Goal: Task Accomplishment & Management: Use online tool/utility

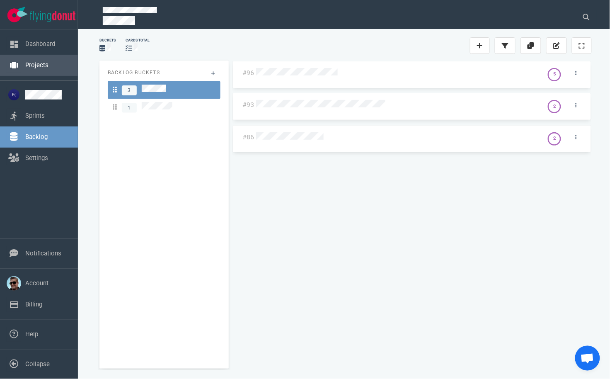
click at [31, 68] on link "Projects" at bounding box center [36, 64] width 23 height 7
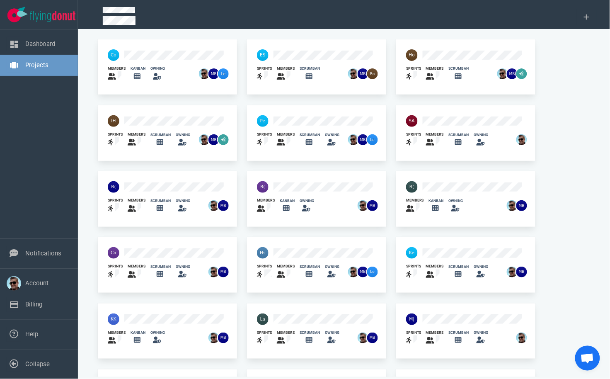
scroll to position [184, 0]
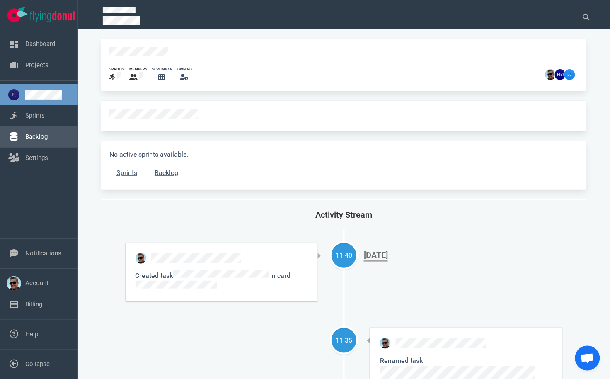
click at [36, 133] on link "Backlog" at bounding box center [36, 136] width 22 height 7
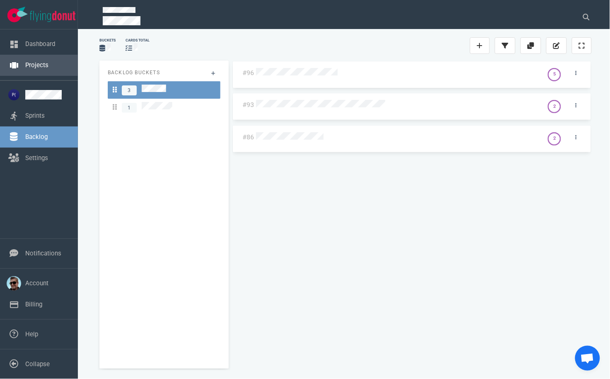
click at [36, 62] on link "Projects" at bounding box center [36, 64] width 23 height 7
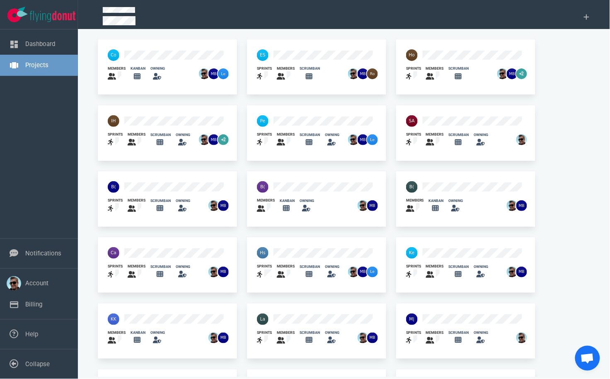
scroll to position [184, 0]
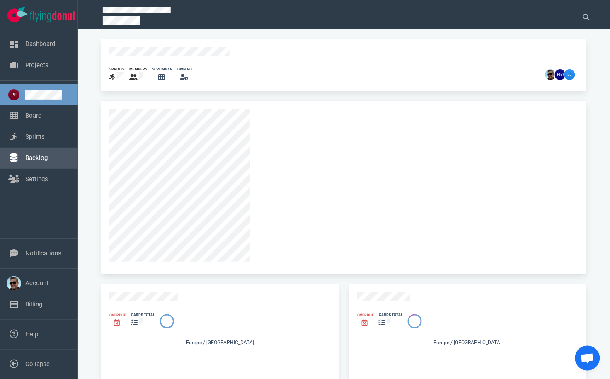
click at [36, 154] on link "Backlog" at bounding box center [36, 157] width 22 height 7
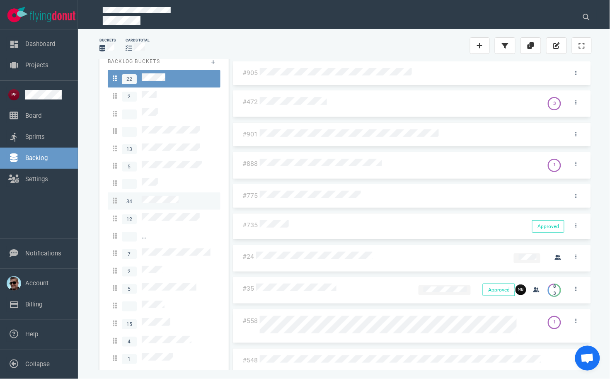
scroll to position [17, 0]
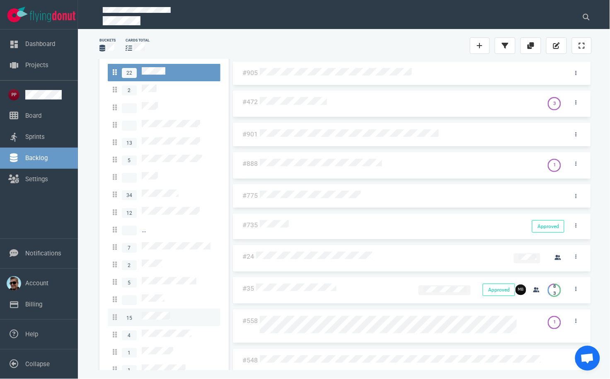
click at [161, 312] on span "15" at bounding box center [142, 317] width 58 height 11
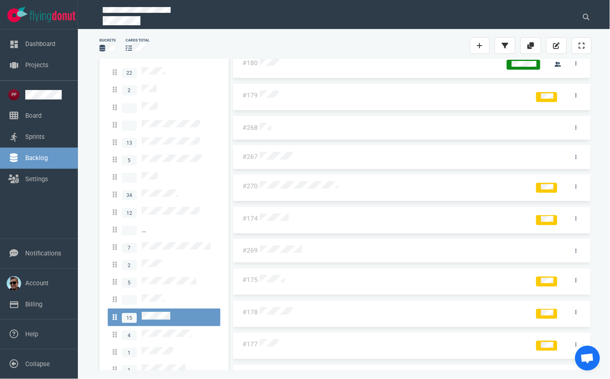
scroll to position [158, 0]
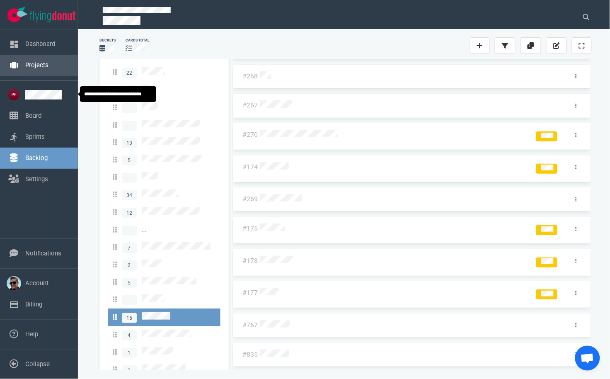
click at [39, 64] on link "Projects" at bounding box center [36, 64] width 23 height 7
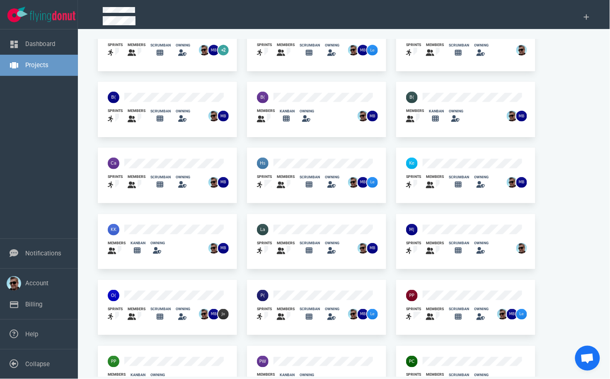
scroll to position [184, 0]
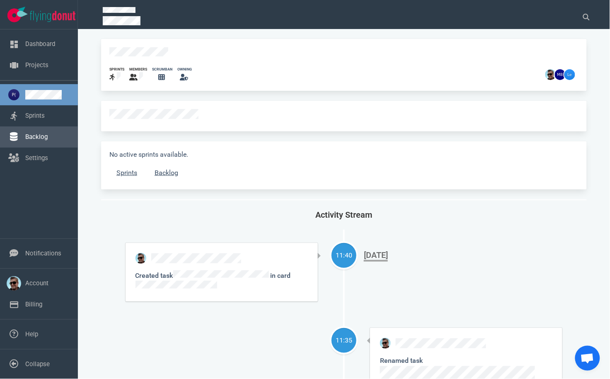
click at [28, 138] on link "Backlog" at bounding box center [36, 136] width 22 height 7
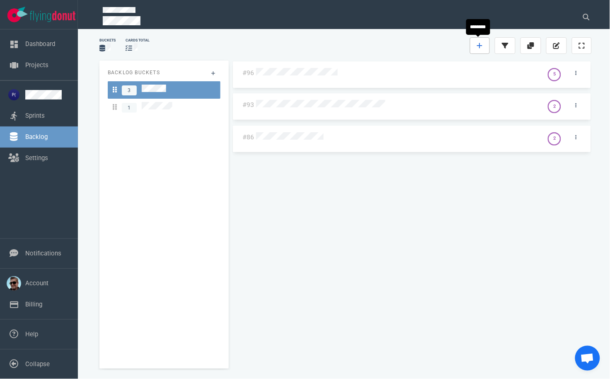
click at [482, 44] on icon at bounding box center [480, 45] width 6 height 7
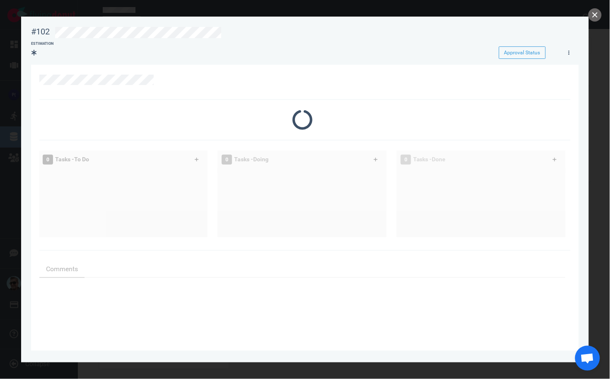
click at [330, 69] on div at bounding box center [305, 82] width 532 height 35
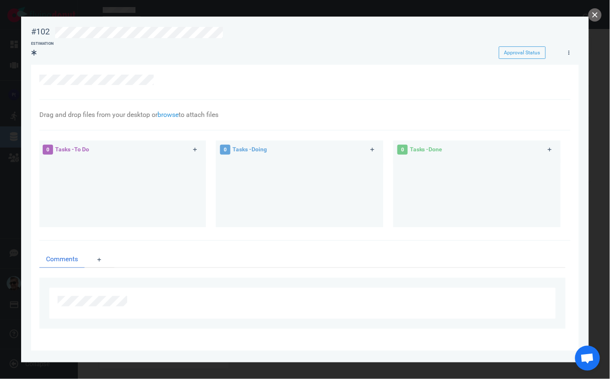
drag, startPoint x: 247, startPoint y: 82, endPoint x: 234, endPoint y: 83, distance: 12.5
click at [247, 81] on div at bounding box center [300, 80] width 522 height 10
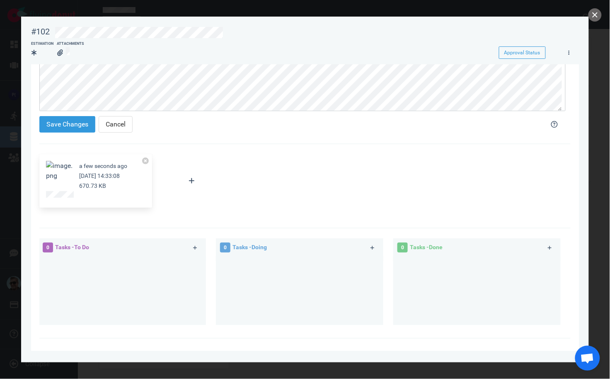
scroll to position [113, 0]
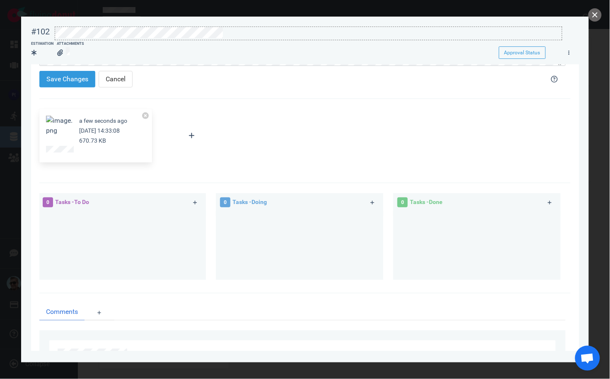
click at [69, 40] on div at bounding box center [309, 34] width 508 height 14
click at [68, 40] on div at bounding box center [308, 39] width 507 height 1
click at [68, 74] on button "Save Changes" at bounding box center [67, 79] width 56 height 17
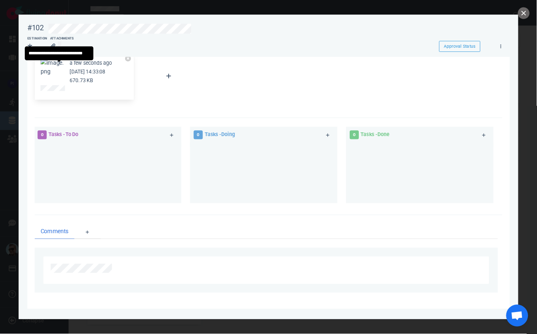
scroll to position [50, 0]
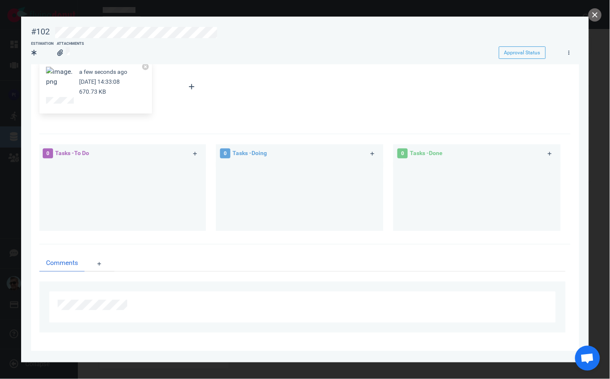
click at [56, 79] on button "Zoom image" at bounding box center [59, 77] width 27 height 20
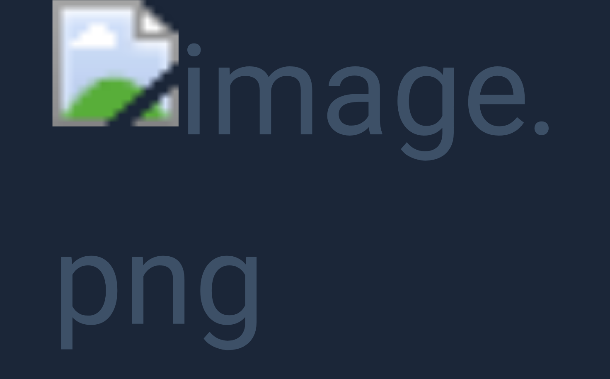
click at [160, 222] on button "Unzoom image" at bounding box center [305, 189] width 610 height 379
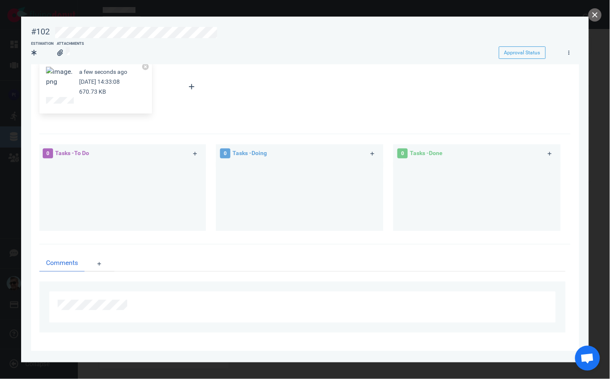
click at [49, 75] on button "Zoom image" at bounding box center [59, 77] width 27 height 20
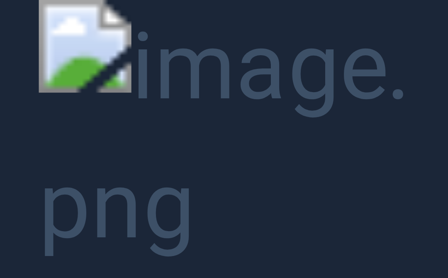
click at [427, 74] on button "Unzoom image" at bounding box center [224, 139] width 448 height 278
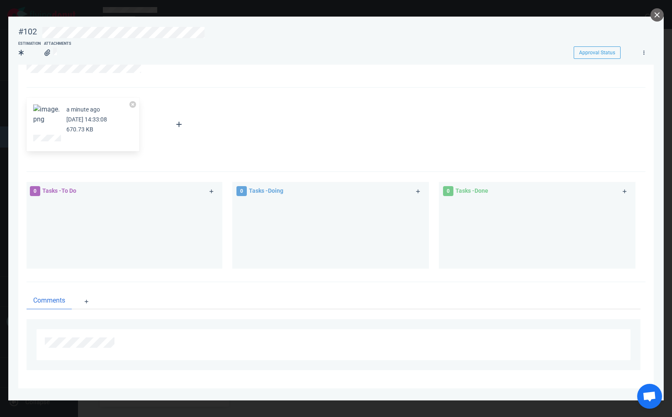
scroll to position [12, 0]
click at [211, 190] on icon at bounding box center [211, 191] width 5 height 5
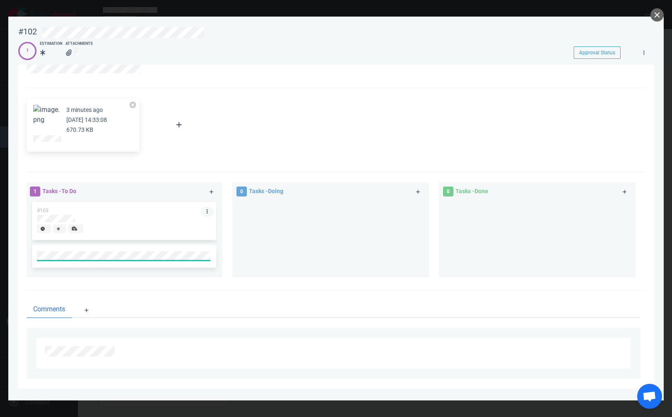
click at [206, 210] on link at bounding box center [206, 211] width 13 height 10
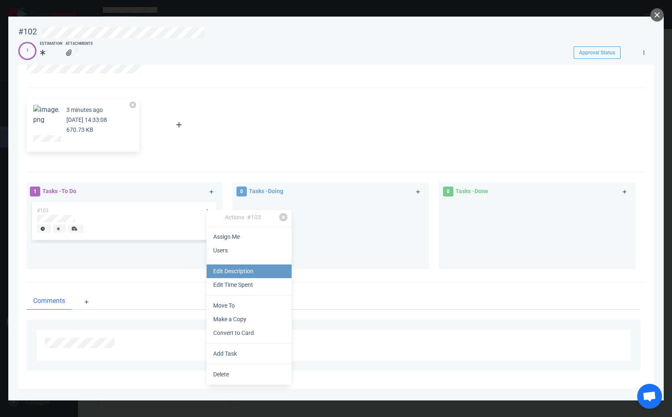
click at [244, 275] on link "Edit Description" at bounding box center [248, 272] width 85 height 14
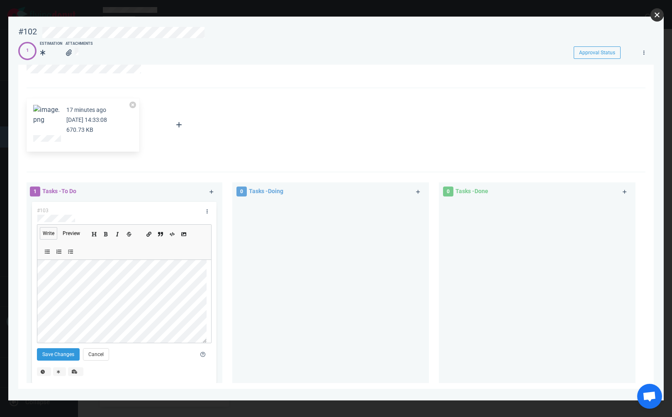
click at [610, 15] on button "close" at bounding box center [656, 14] width 13 height 13
